Goal: Task Accomplishment & Management: Use online tool/utility

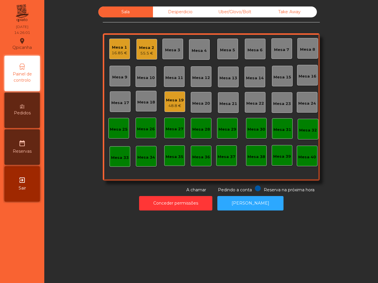
click at [148, 57] on div "Mesa 2 55.5 €" at bounding box center [146, 49] width 21 height 21
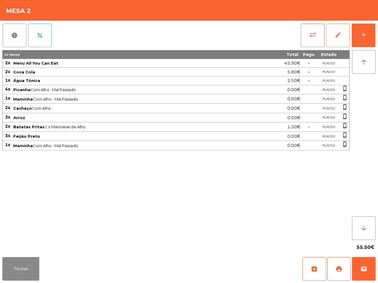
click at [335, 29] on button "edit" at bounding box center [338, 36] width 24 height 24
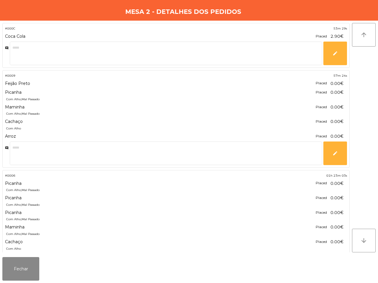
click at [32, 274] on button "Fechar" at bounding box center [20, 269] width 37 height 24
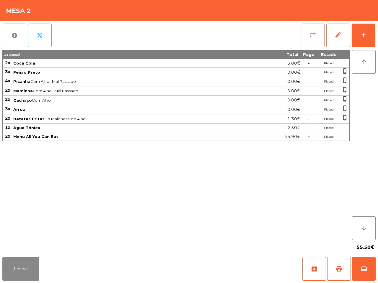
click at [316, 33] on span "sync_alt" at bounding box center [312, 34] width 7 height 7
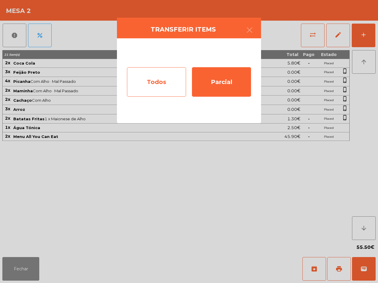
click at [157, 86] on div "Todos" at bounding box center [156, 81] width 59 height 29
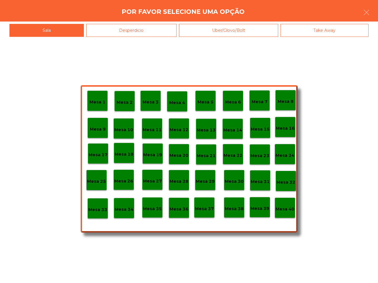
click at [285, 208] on p "Mesa 40" at bounding box center [284, 209] width 19 height 7
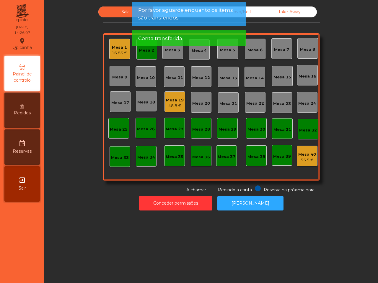
click at [148, 52] on div "Mesa 2" at bounding box center [146, 50] width 15 height 6
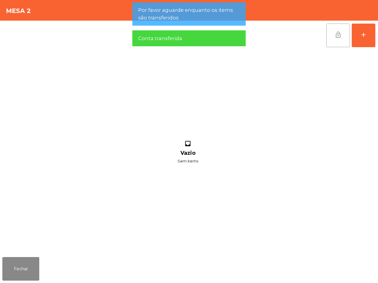
click at [335, 38] on button "lock_open" at bounding box center [338, 36] width 24 height 24
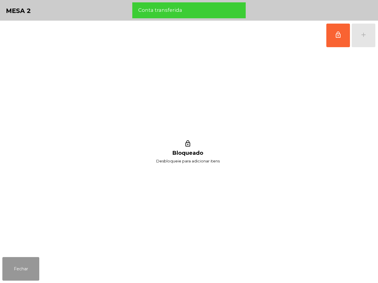
click at [22, 276] on button "Fechar" at bounding box center [20, 269] width 37 height 24
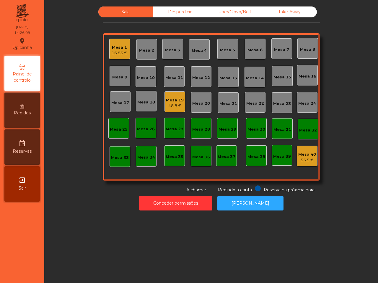
click at [169, 102] on div "Mesa 19" at bounding box center [175, 100] width 18 height 6
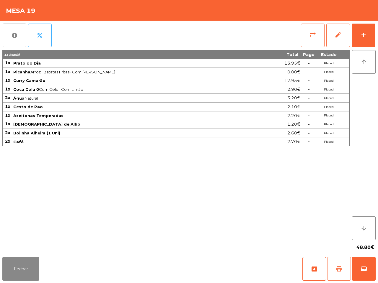
click at [339, 273] on button "print" at bounding box center [339, 269] width 24 height 24
click at [30, 267] on button "Fechar" at bounding box center [20, 269] width 37 height 24
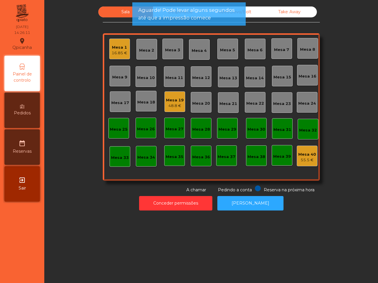
click at [115, 58] on div "Mesa 1 16.85 €" at bounding box center [119, 49] width 21 height 21
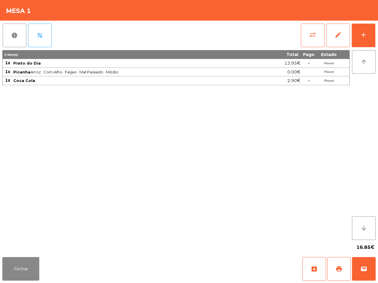
click at [98, 108] on div "3 item(s) Total Pago Estado 1x Prato do Dia 13.95€ - Placed 1x Picanha Arroz · …" at bounding box center [175, 145] width 347 height 190
click at [27, 272] on button "Fechar" at bounding box center [20, 269] width 37 height 24
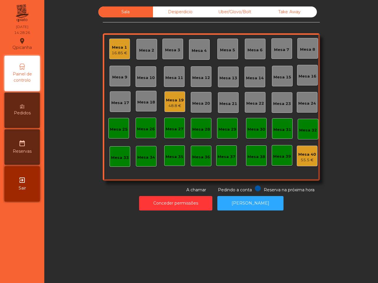
click at [168, 105] on div "48.8 €" at bounding box center [175, 106] width 18 height 6
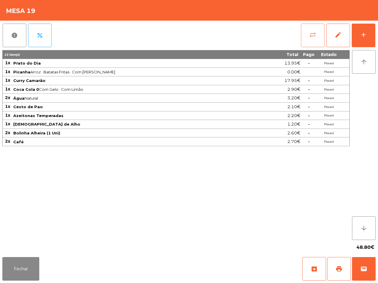
click at [316, 39] on button "sync_alt" at bounding box center [313, 36] width 24 height 24
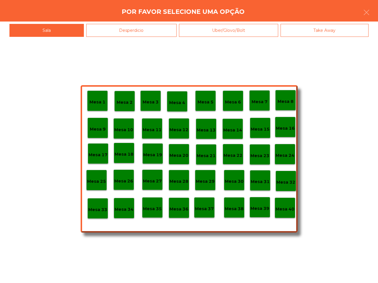
click at [256, 206] on p "Mesa 39" at bounding box center [259, 208] width 19 height 7
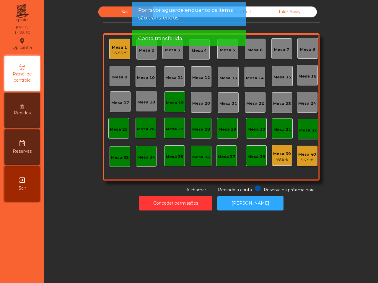
click at [166, 98] on div "Mesa 19" at bounding box center [175, 102] width 18 height 8
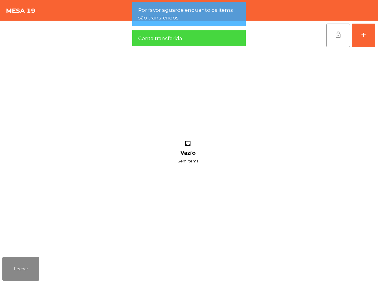
click at [339, 39] on button "lock_open" at bounding box center [338, 36] width 24 height 24
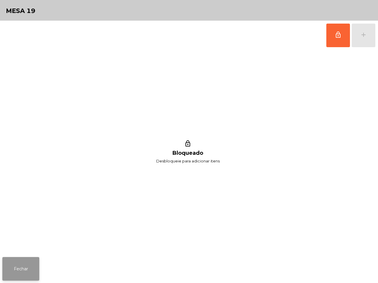
click at [36, 260] on button "Fechar" at bounding box center [20, 269] width 37 height 24
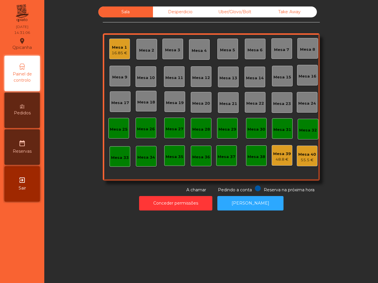
click at [86, 239] on div "Sala Desperdicio Uber/Glovo/Bolt Take Away Mesa 1 16.85 € Mesa 2 Mesa 3 Mesa 4 …" at bounding box center [210, 141] width 333 height 283
click at [112, 53] on div "16.85 €" at bounding box center [119, 53] width 16 height 6
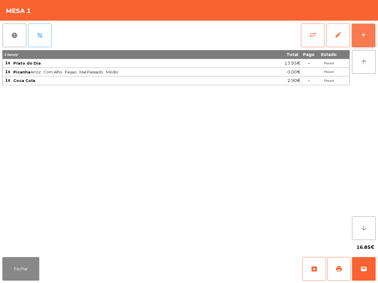
click at [367, 32] on button "add" at bounding box center [363, 36] width 24 height 24
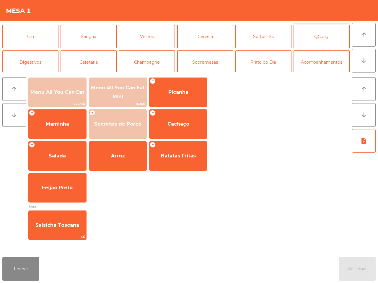
scroll to position [37, 0]
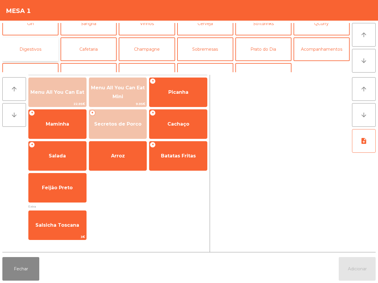
click at [43, 46] on button "Digestivos" at bounding box center [30, 49] width 56 height 24
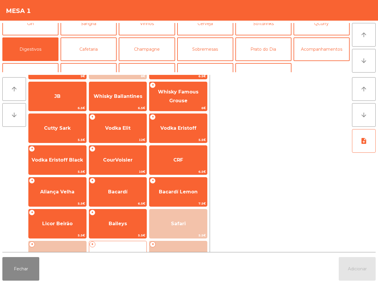
scroll to position [144, 0]
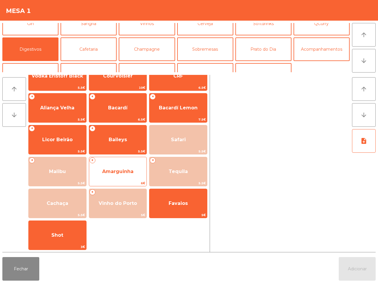
click at [127, 167] on span "Amarguinha" at bounding box center [118, 172] width 58 height 16
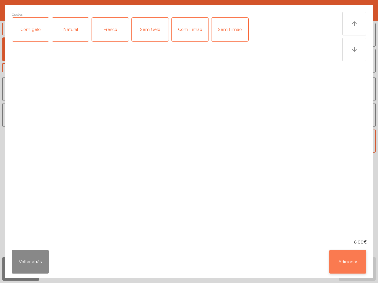
click at [349, 257] on button "Adicionar" at bounding box center [347, 262] width 37 height 24
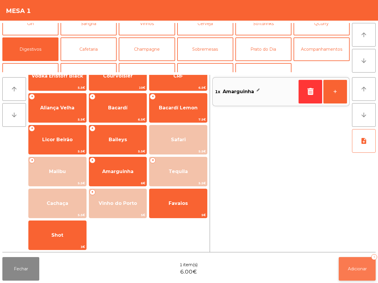
click at [354, 261] on button "Adicionar 1" at bounding box center [356, 269] width 37 height 24
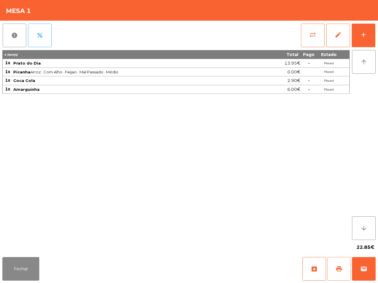
click at [339, 268] on span "print" at bounding box center [338, 268] width 7 height 7
click at [319, 37] on button "sync_alt" at bounding box center [313, 36] width 24 height 24
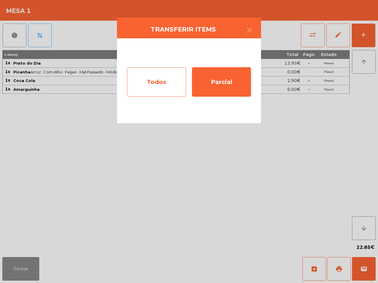
click at [163, 78] on div "Todos" at bounding box center [156, 81] width 59 height 29
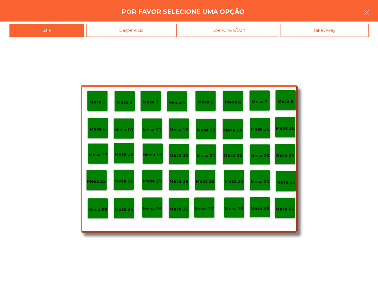
click at [285, 208] on p "Mesa 40" at bounding box center [284, 209] width 19 height 7
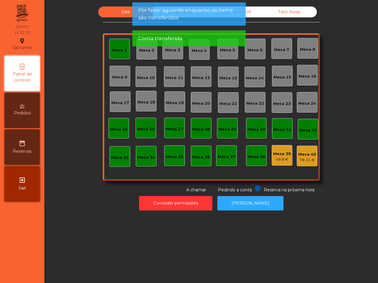
click at [280, 150] on div "Mesa 39 48.8 €" at bounding box center [282, 156] width 18 height 14
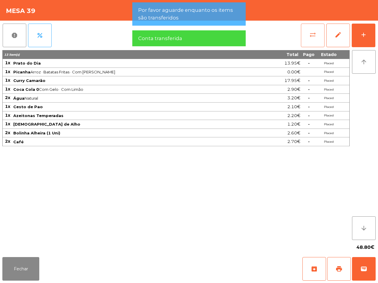
click at [310, 38] on button "sync_alt" at bounding box center [313, 36] width 24 height 24
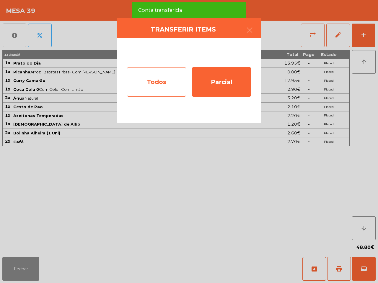
click at [142, 90] on div "Todos" at bounding box center [156, 81] width 59 height 29
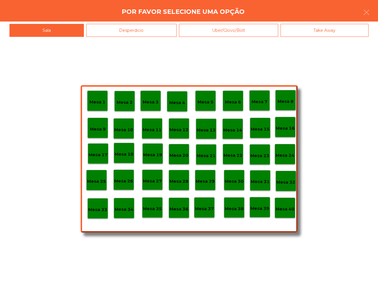
click at [282, 205] on div "Mesa 40" at bounding box center [284, 208] width 19 height 9
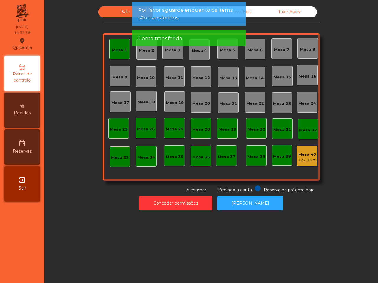
click at [120, 52] on div "Mesa 1" at bounding box center [119, 50] width 15 height 6
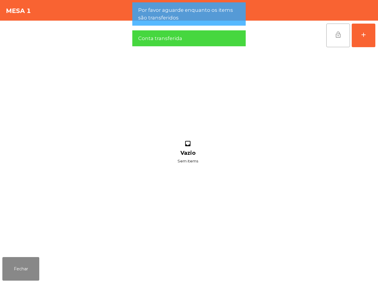
click at [332, 37] on button "lock_open" at bounding box center [338, 36] width 24 height 24
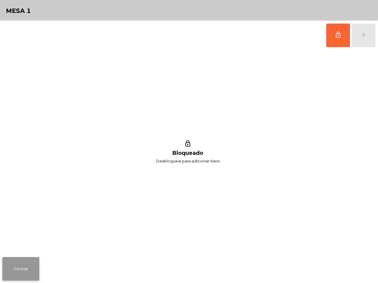
click at [10, 269] on button "Fechar" at bounding box center [20, 269] width 37 height 24
